Goal: Transaction & Acquisition: Purchase product/service

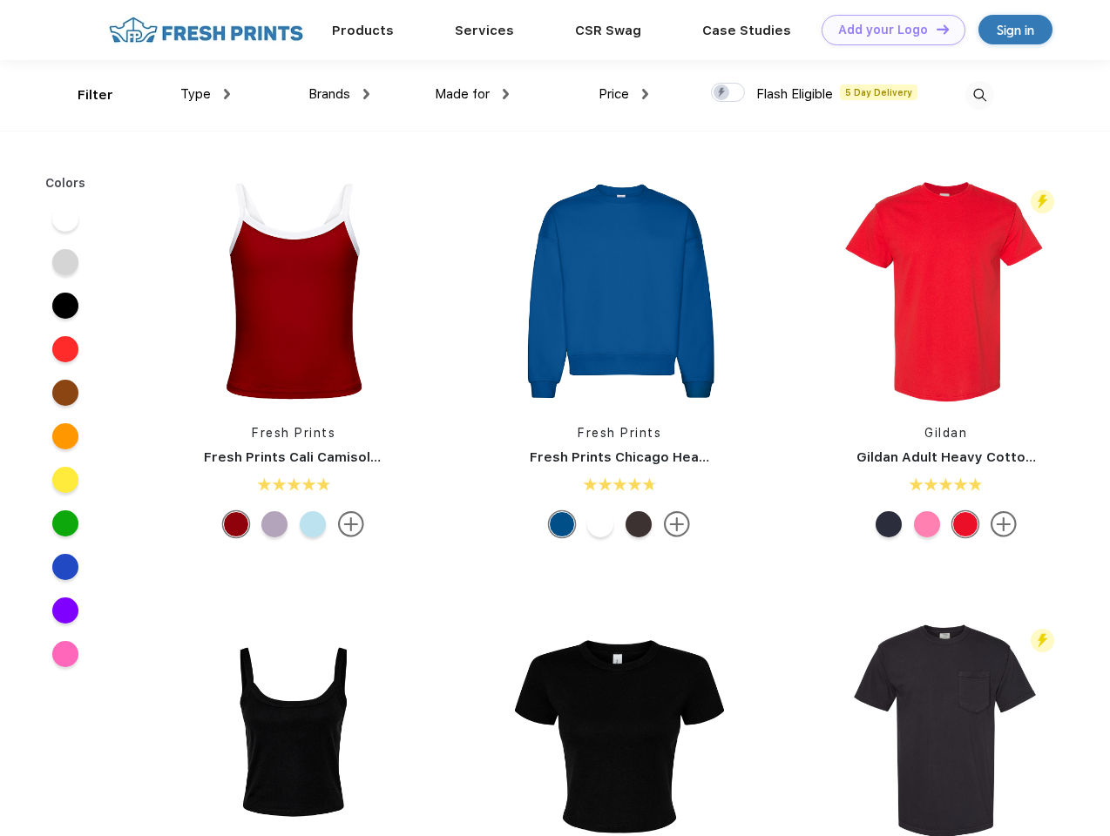
scroll to position [1, 0]
click at [887, 30] on link "Add your Logo Design Tool" at bounding box center [893, 30] width 144 height 30
click at [0, 0] on div "Design Tool" at bounding box center [0, 0] width 0 height 0
click at [935, 29] on link "Add your Logo Design Tool" at bounding box center [893, 30] width 144 height 30
click at [84, 95] on div "Filter" at bounding box center [96, 95] width 36 height 20
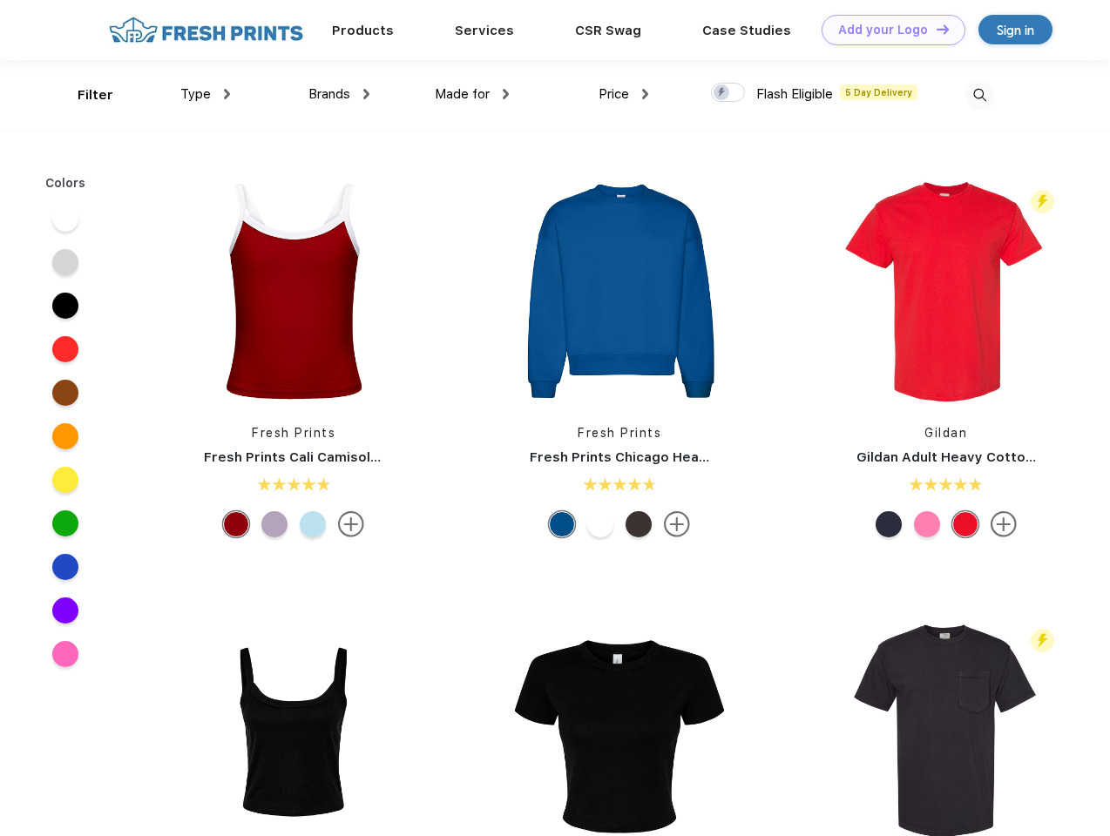
click at [206, 94] on span "Type" at bounding box center [195, 94] width 30 height 16
click at [339, 94] on span "Brands" at bounding box center [329, 94] width 42 height 16
click at [472, 94] on span "Made for" at bounding box center [462, 94] width 55 height 16
click at [624, 94] on span "Price" at bounding box center [613, 94] width 30 height 16
click at [728, 93] on div at bounding box center [728, 92] width 34 height 19
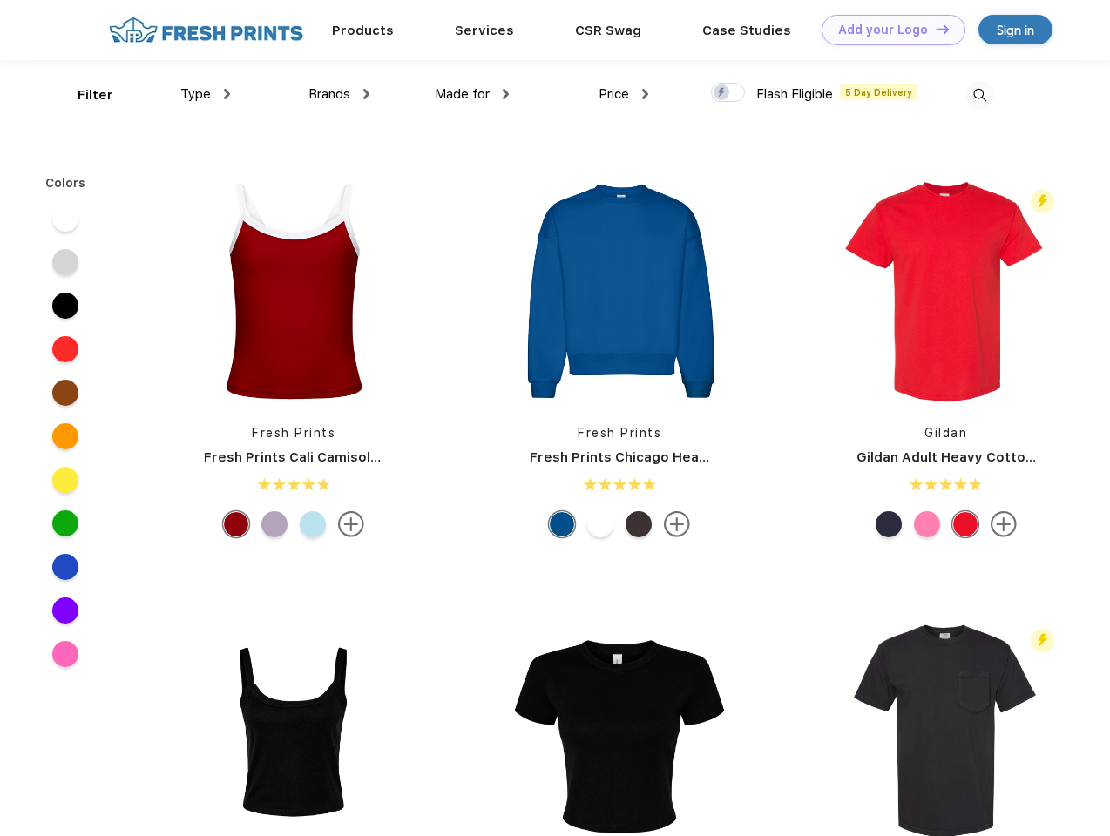
click at [722, 93] on input "checkbox" at bounding box center [716, 87] width 11 height 11
click at [979, 95] on img at bounding box center [979, 95] width 29 height 29
